Goal: Browse casually: Explore the website without a specific task or goal

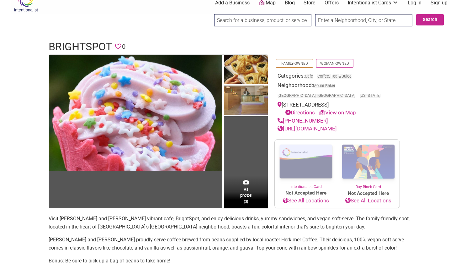
scroll to position [11, 0]
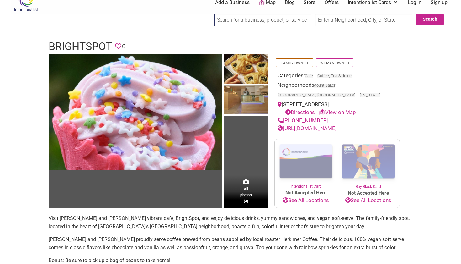
click at [247, 160] on td "All photos (3)" at bounding box center [246, 130] width 44 height 153
click at [246, 186] on span "All photos (3)" at bounding box center [245, 195] width 11 height 18
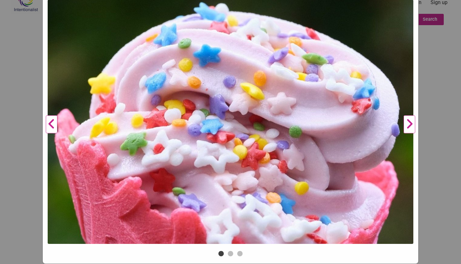
scroll to position [76, 0]
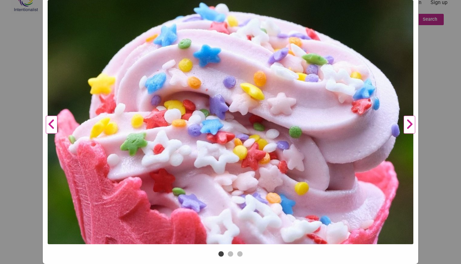
click at [412, 122] on button "Next" at bounding box center [409, 124] width 17 height 249
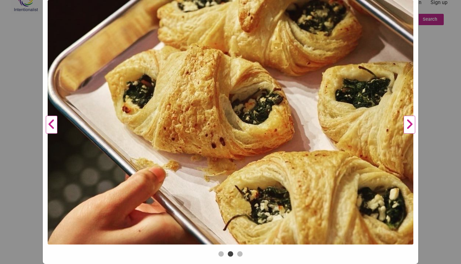
click at [412, 122] on button "Next" at bounding box center [409, 124] width 17 height 249
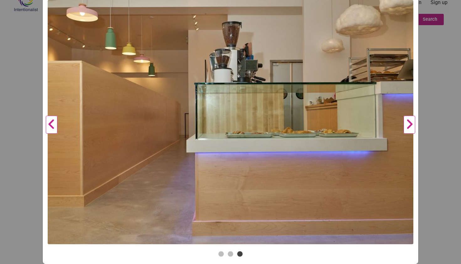
click at [412, 122] on button "Next" at bounding box center [409, 124] width 17 height 249
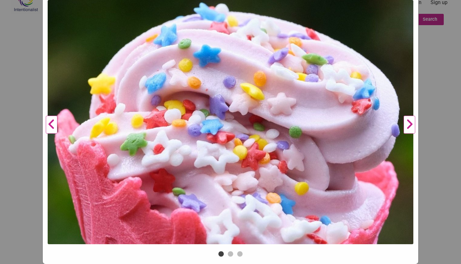
click at [412, 122] on button "Next" at bounding box center [409, 124] width 17 height 249
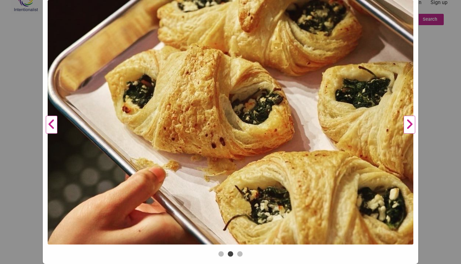
click at [412, 122] on button "Next" at bounding box center [409, 124] width 17 height 249
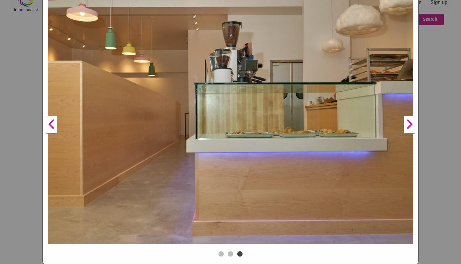
click at [412, 122] on button "Next" at bounding box center [409, 124] width 17 height 249
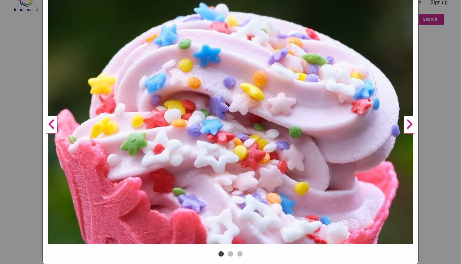
click at [412, 122] on button "Next" at bounding box center [409, 124] width 17 height 249
